Goal: Task Accomplishment & Management: Use online tool/utility

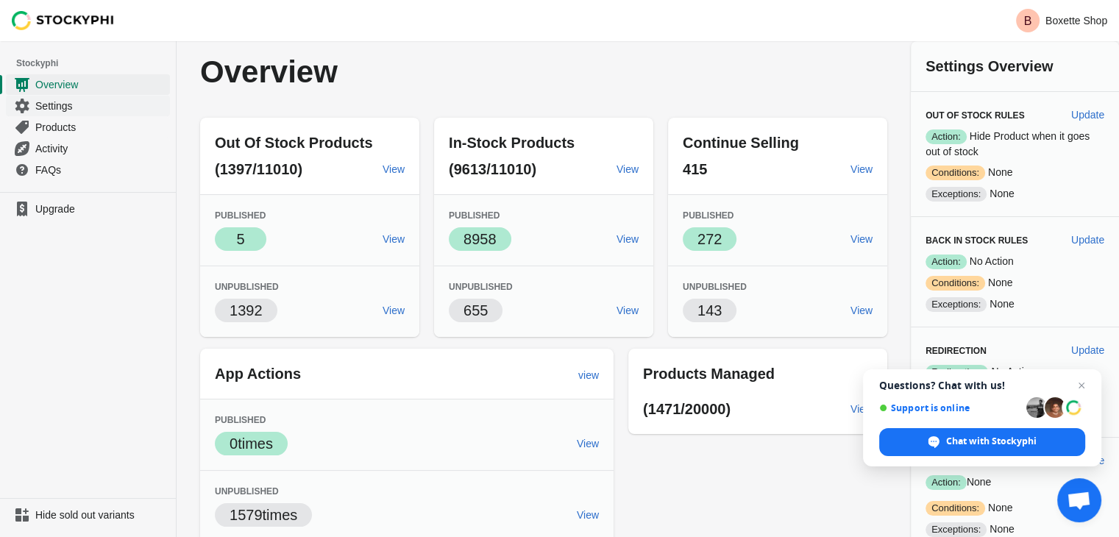
click at [85, 112] on span "Settings" at bounding box center [101, 106] width 132 height 15
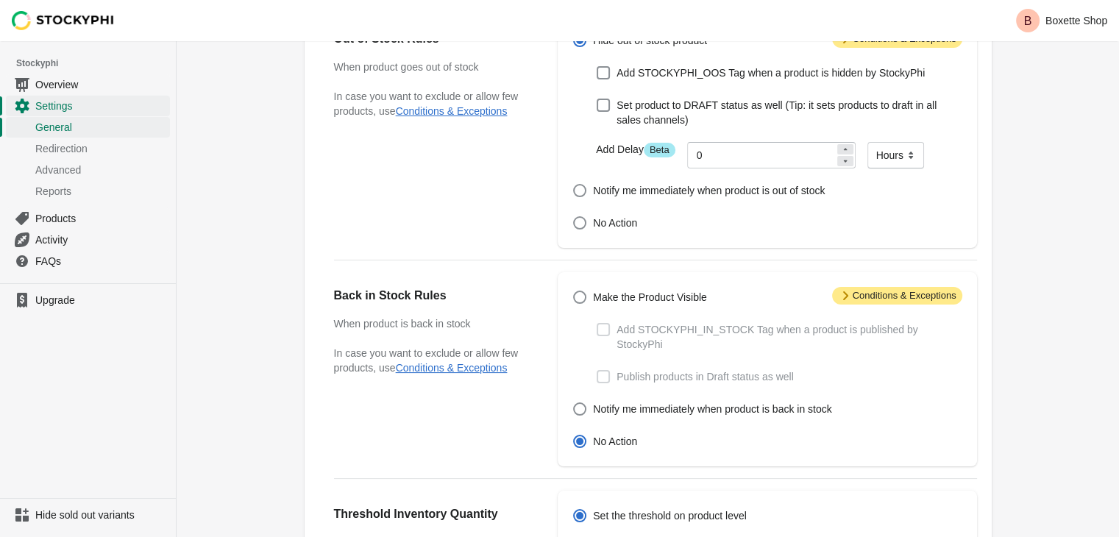
scroll to position [536, 0]
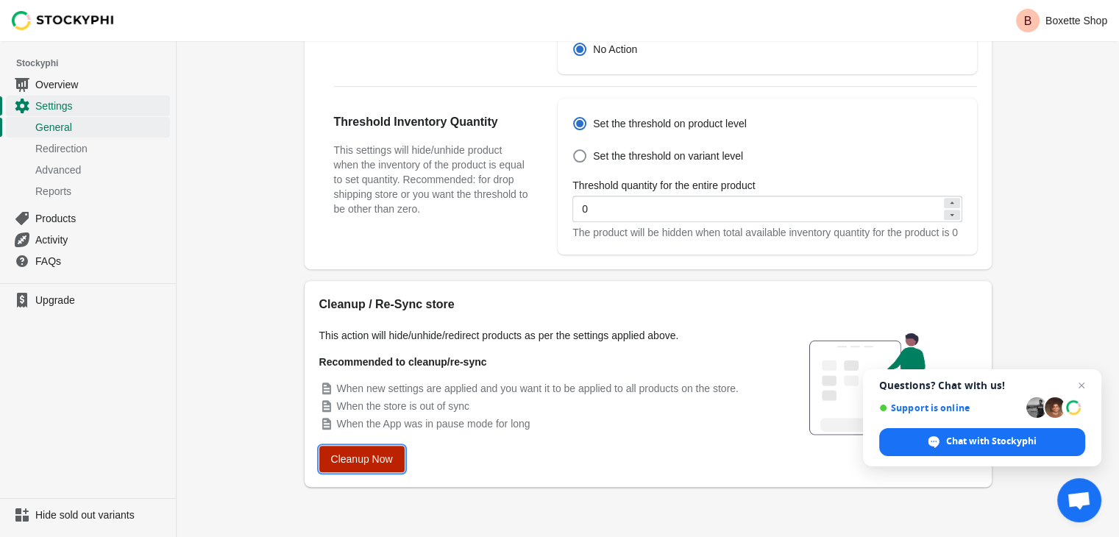
click at [366, 457] on span "Cleanup Now" at bounding box center [362, 459] width 62 height 12
